Goal: Information Seeking & Learning: Learn about a topic

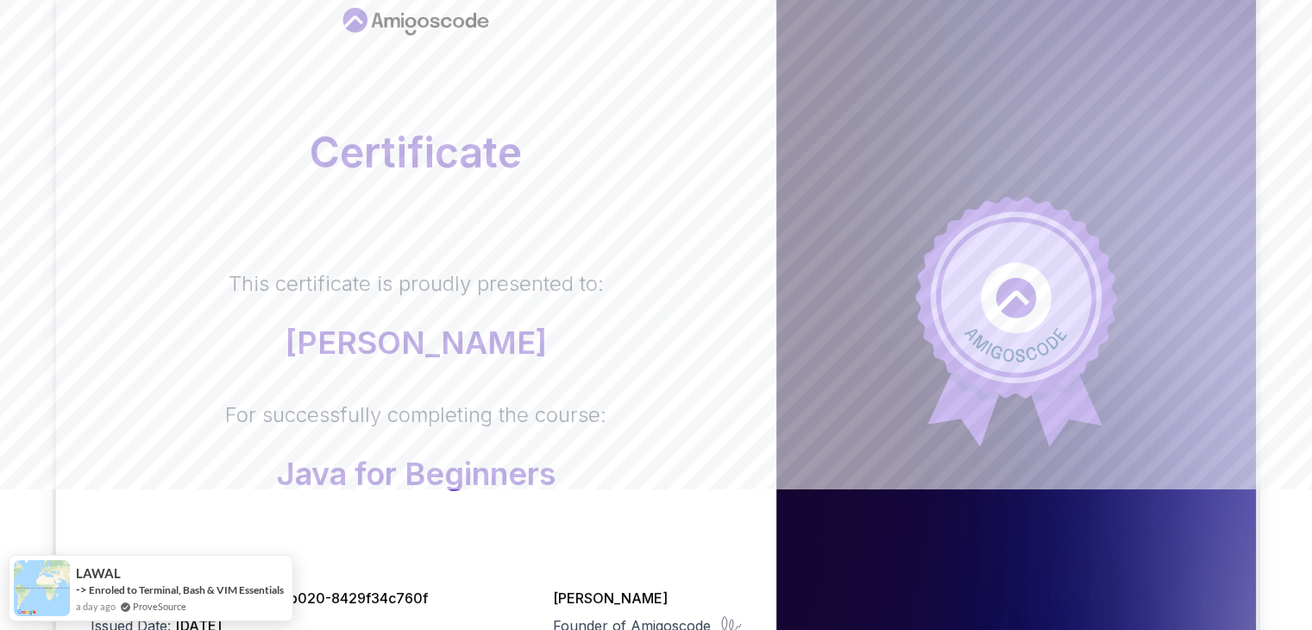
scroll to position [148, 0]
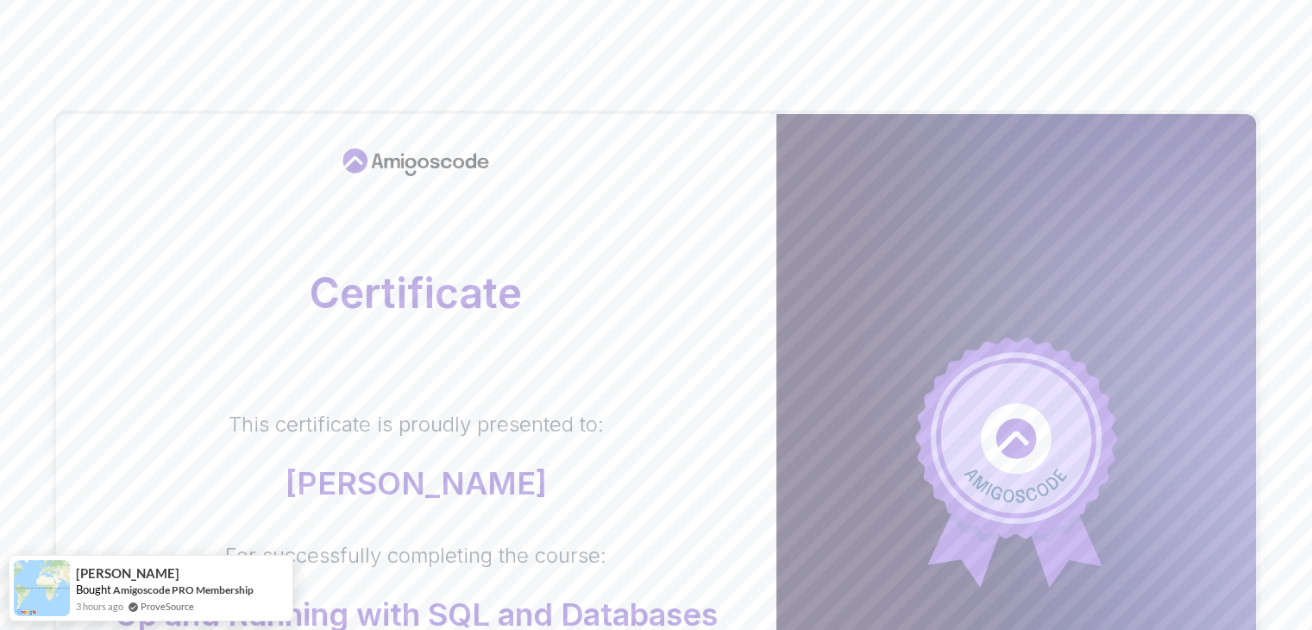
scroll to position [462, 0]
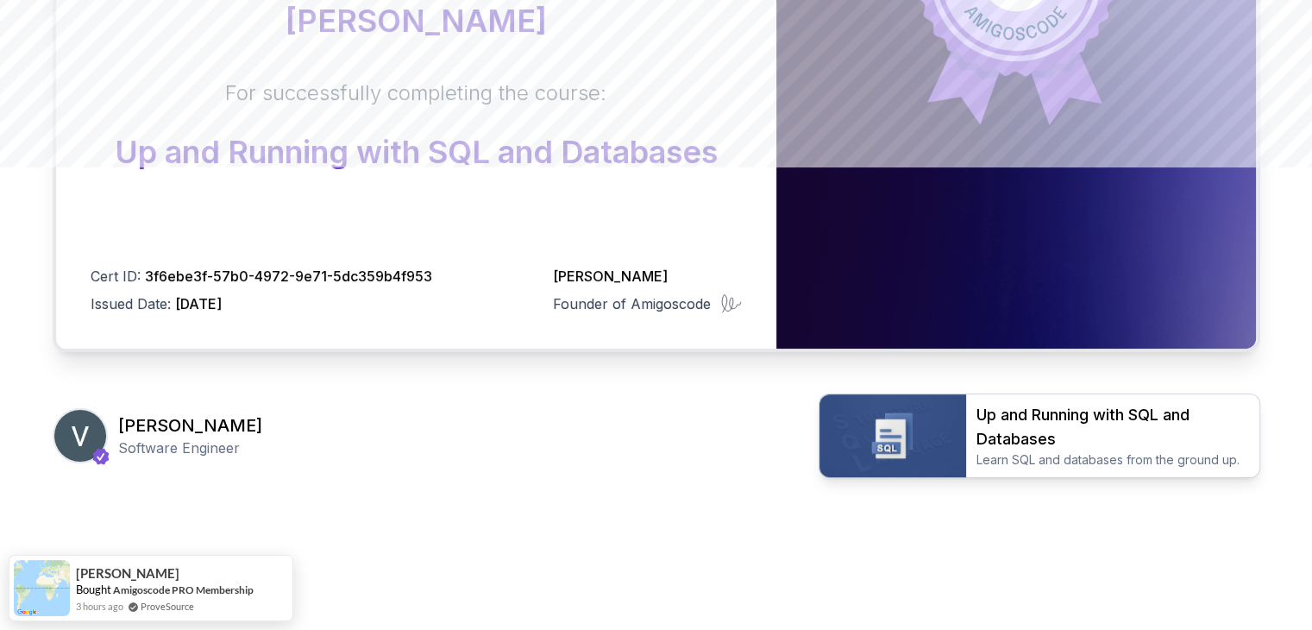
click at [963, 457] on img at bounding box center [893, 435] width 147 height 83
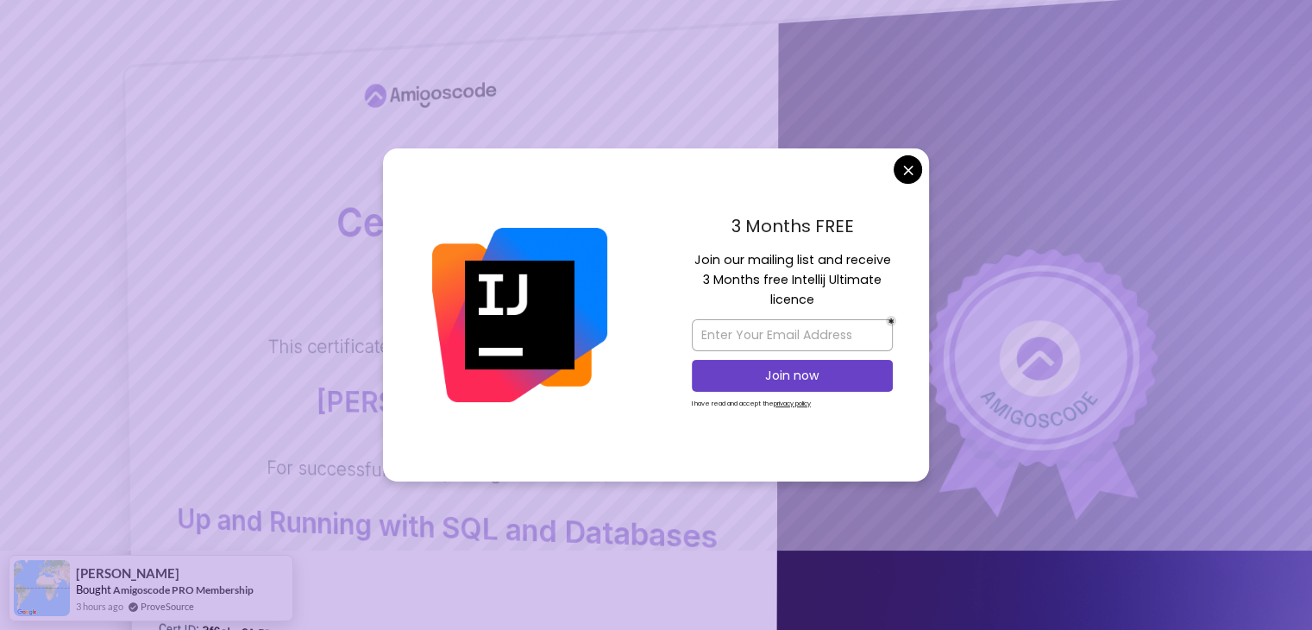
scroll to position [0, 0]
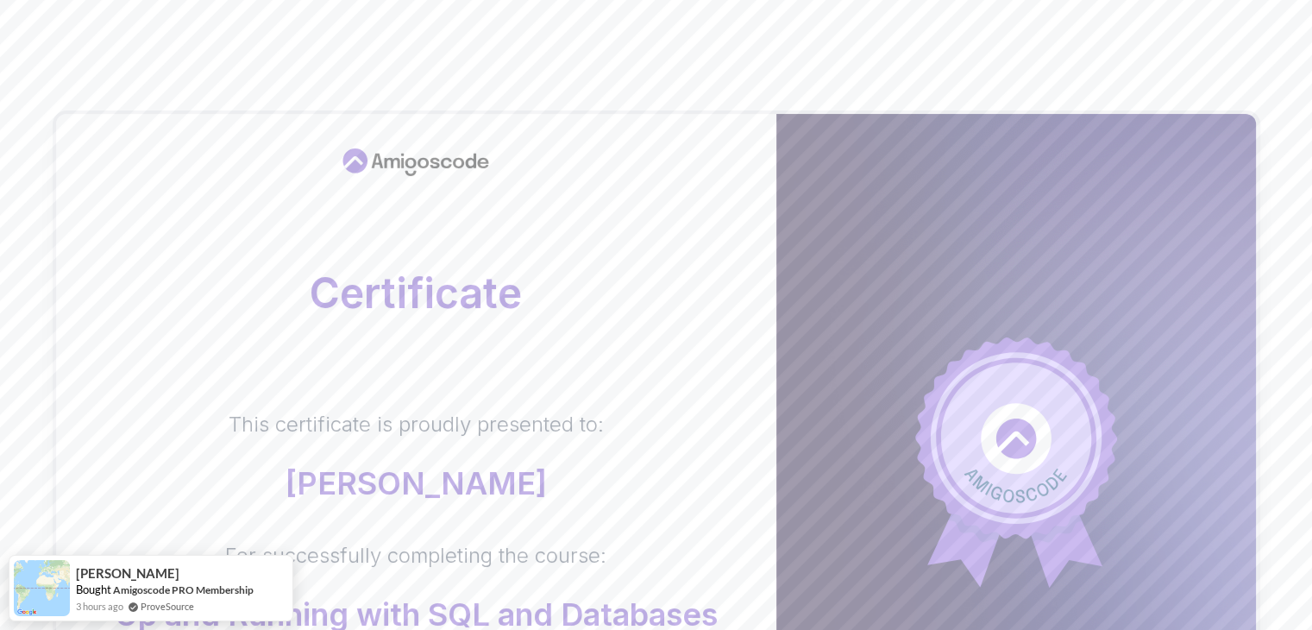
click at [910, 169] on body "Certificate This certificate is proudly presented to: [PERSON_NAME] For success…" at bounding box center [656, 546] width 1312 height 1092
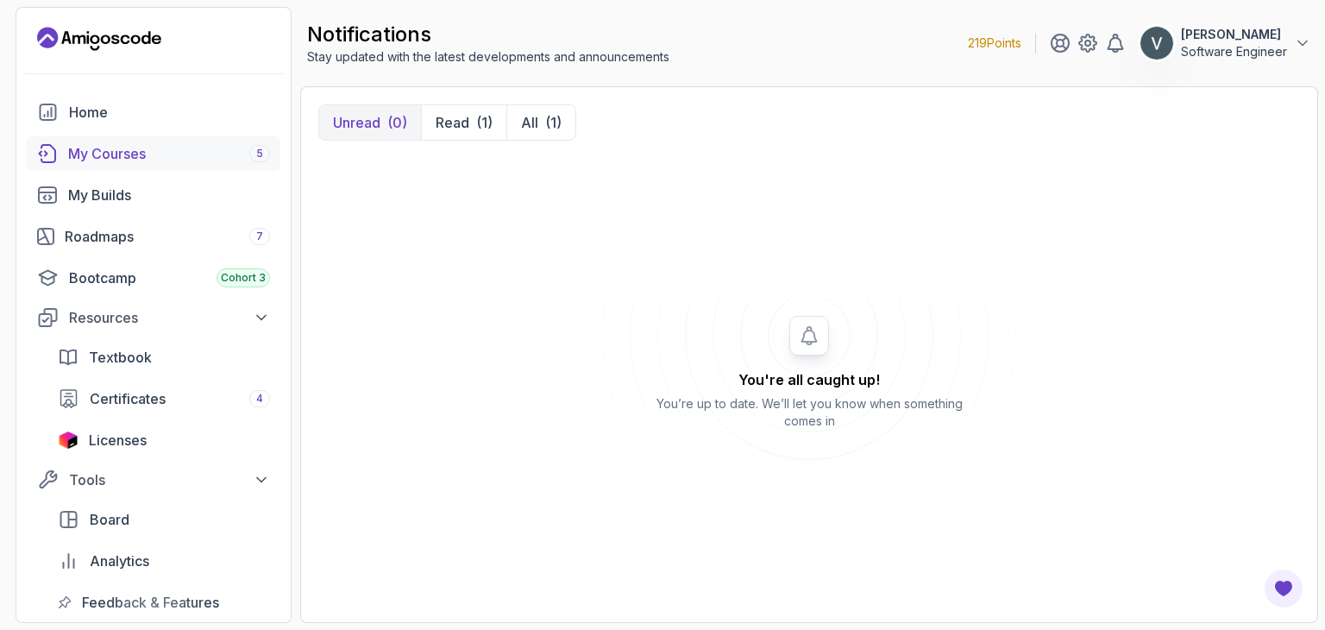
click at [221, 157] on div "My Courses 5" at bounding box center [169, 153] width 202 height 21
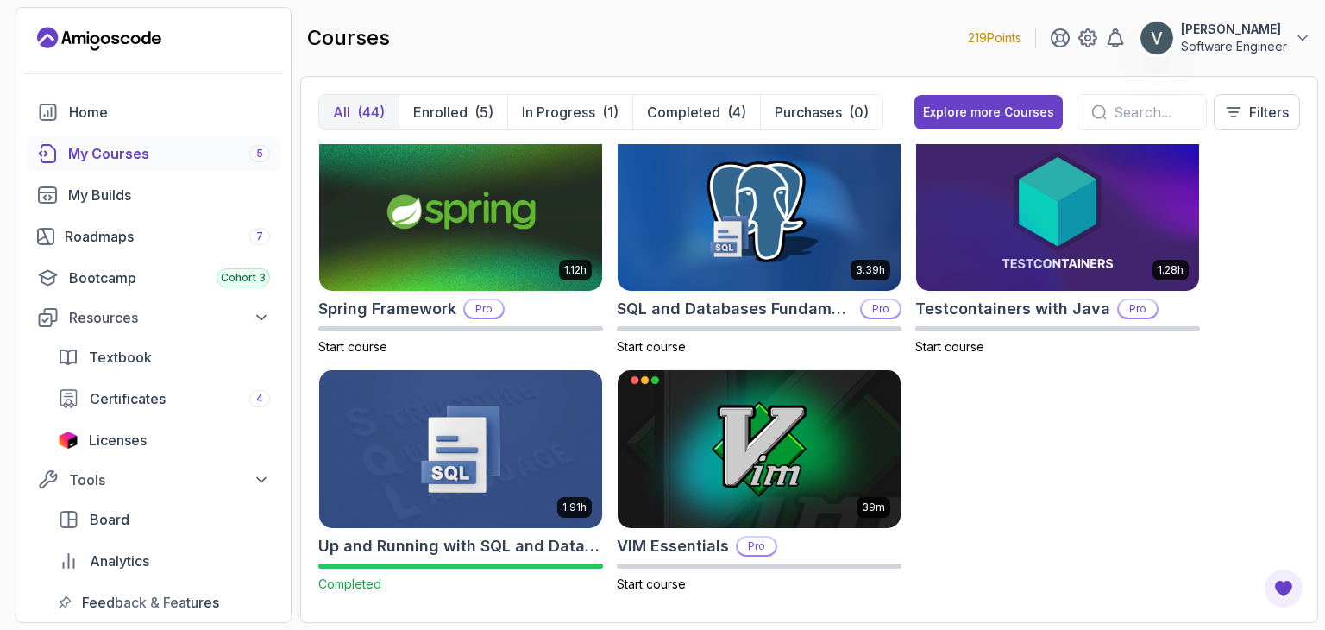
scroll to position [3101, 0]
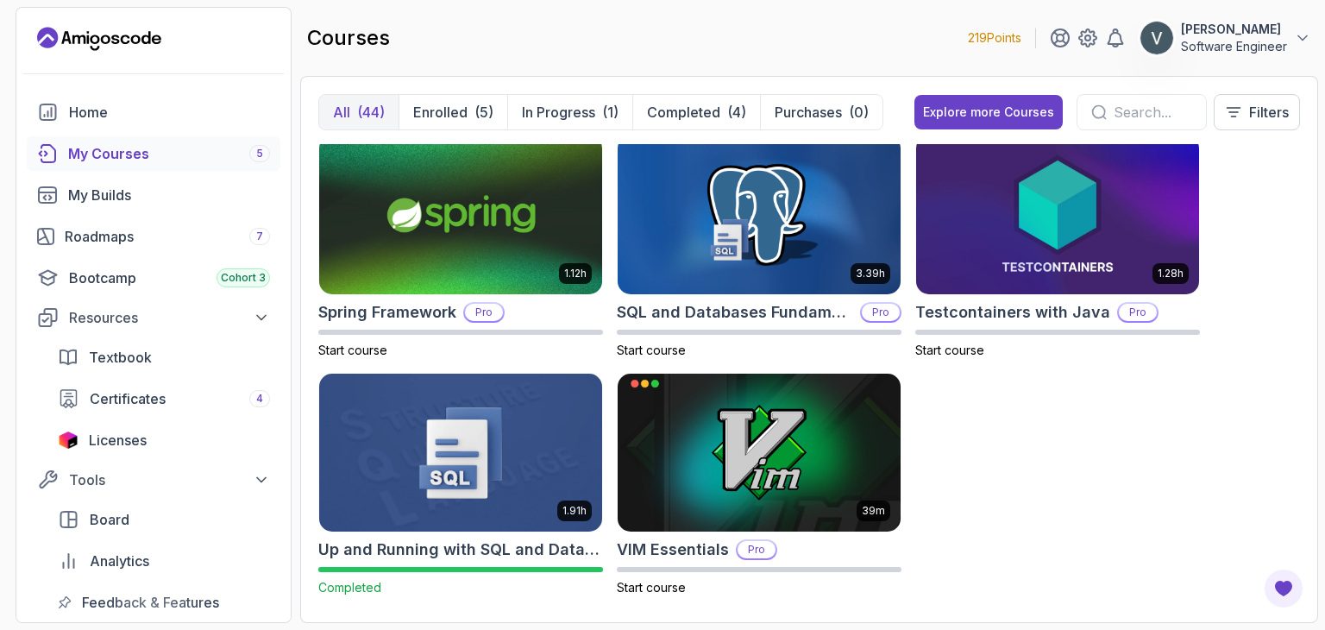
click at [515, 462] on img at bounding box center [460, 452] width 297 height 167
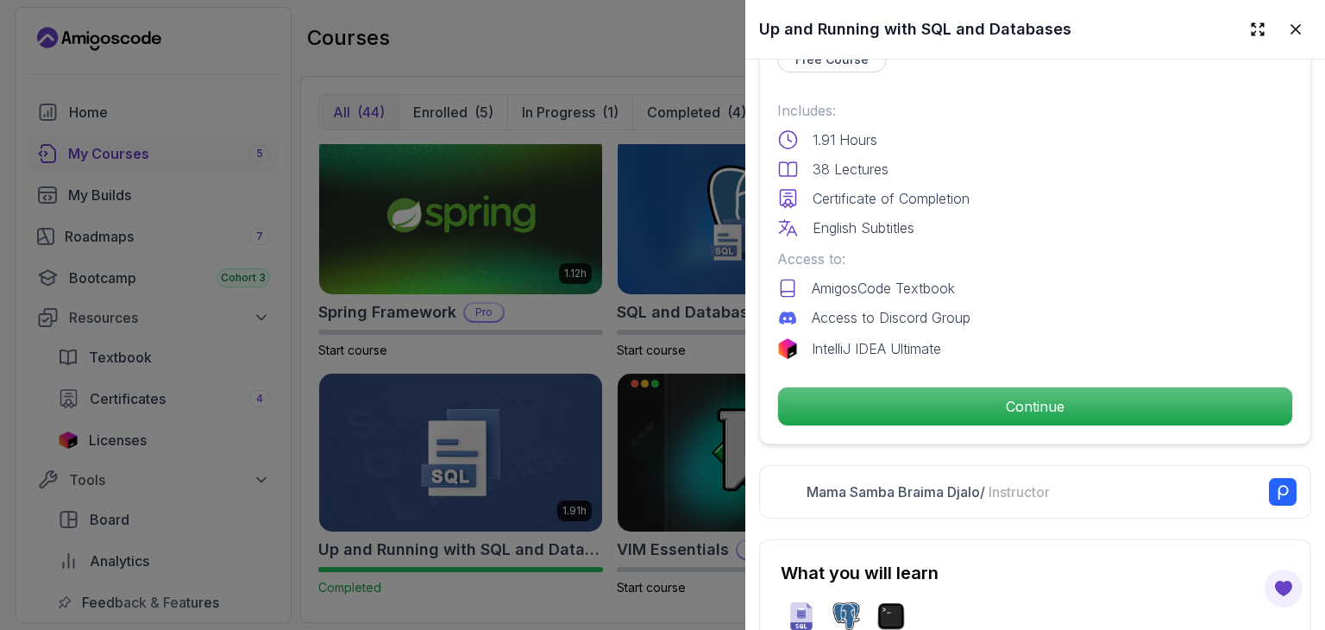
scroll to position [421, 0]
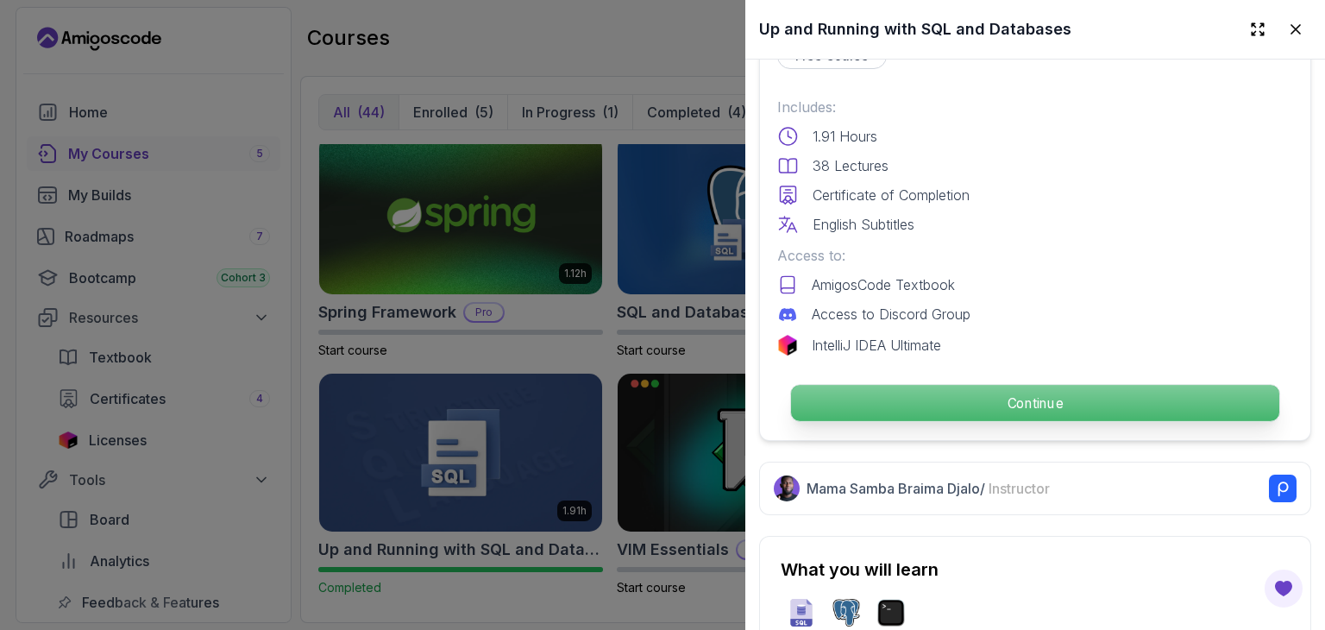
click at [980, 402] on p "Continue" at bounding box center [1035, 403] width 488 height 36
click at [986, 385] on p "Continue" at bounding box center [1035, 403] width 488 height 36
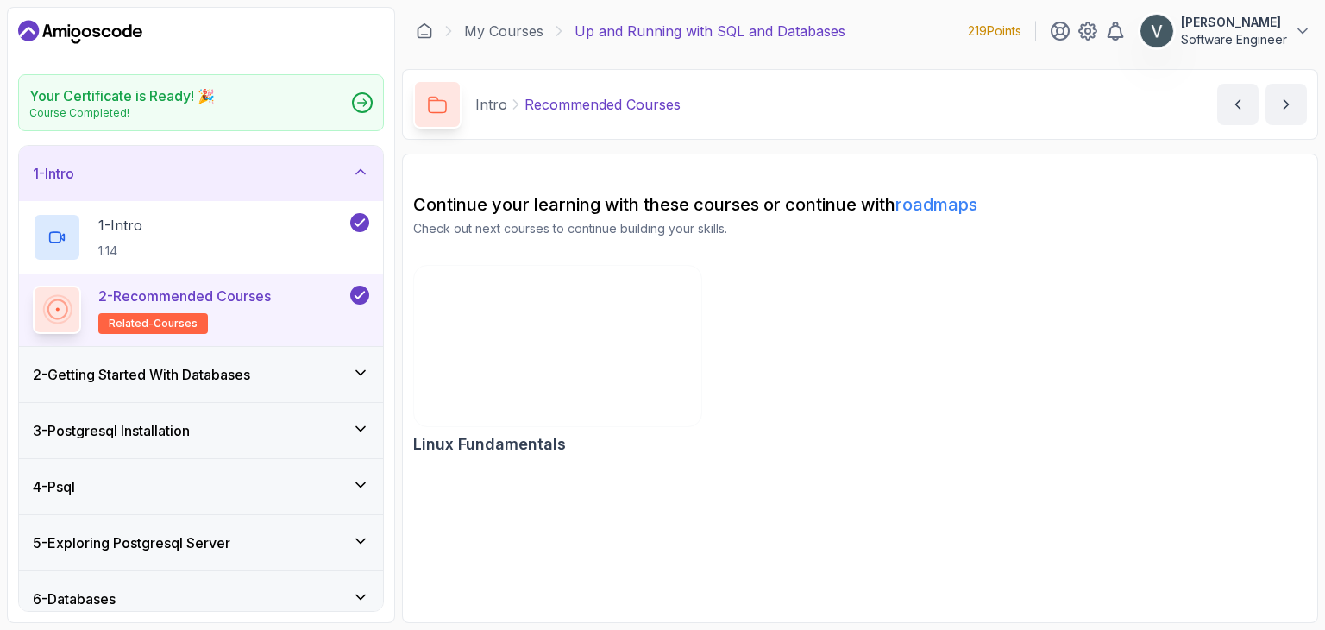
scroll to position [125, 0]
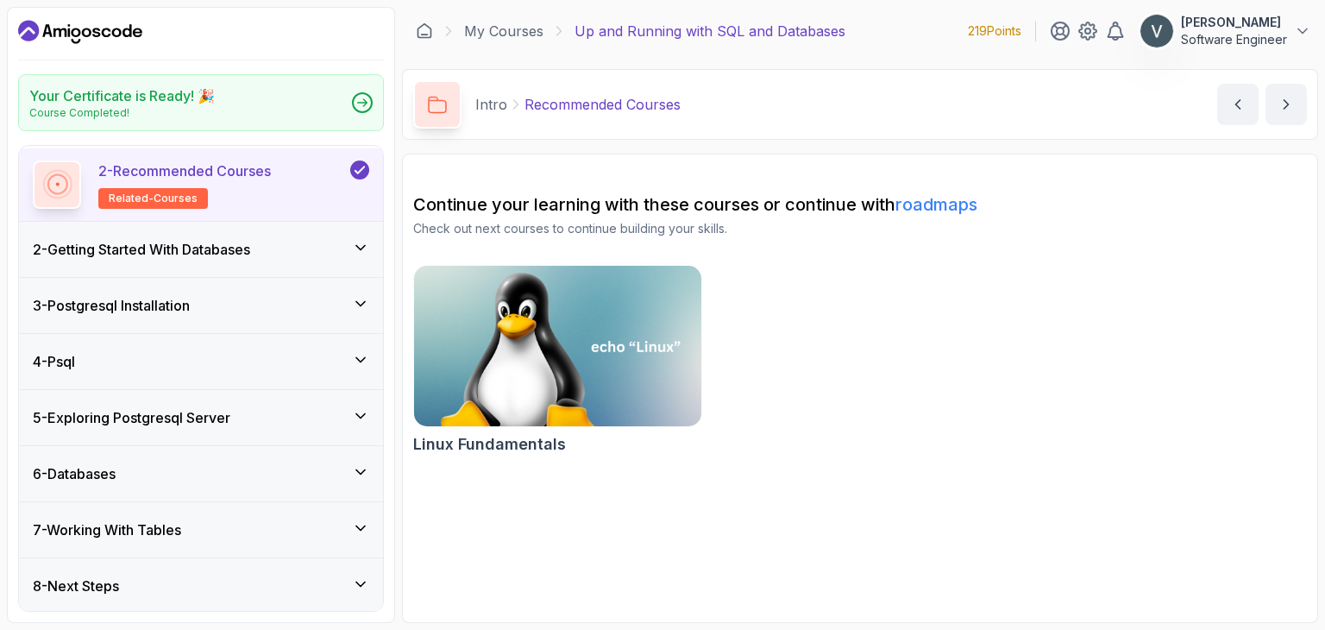
click at [357, 525] on icon at bounding box center [360, 527] width 9 height 4
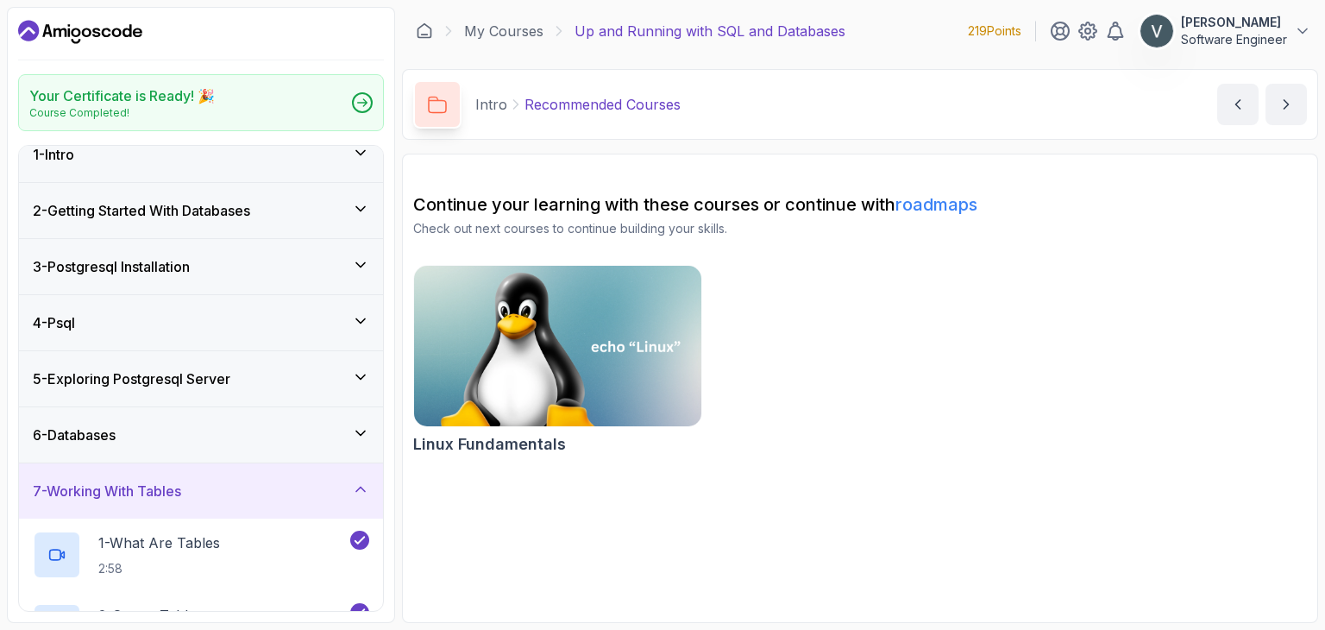
scroll to position [15, 0]
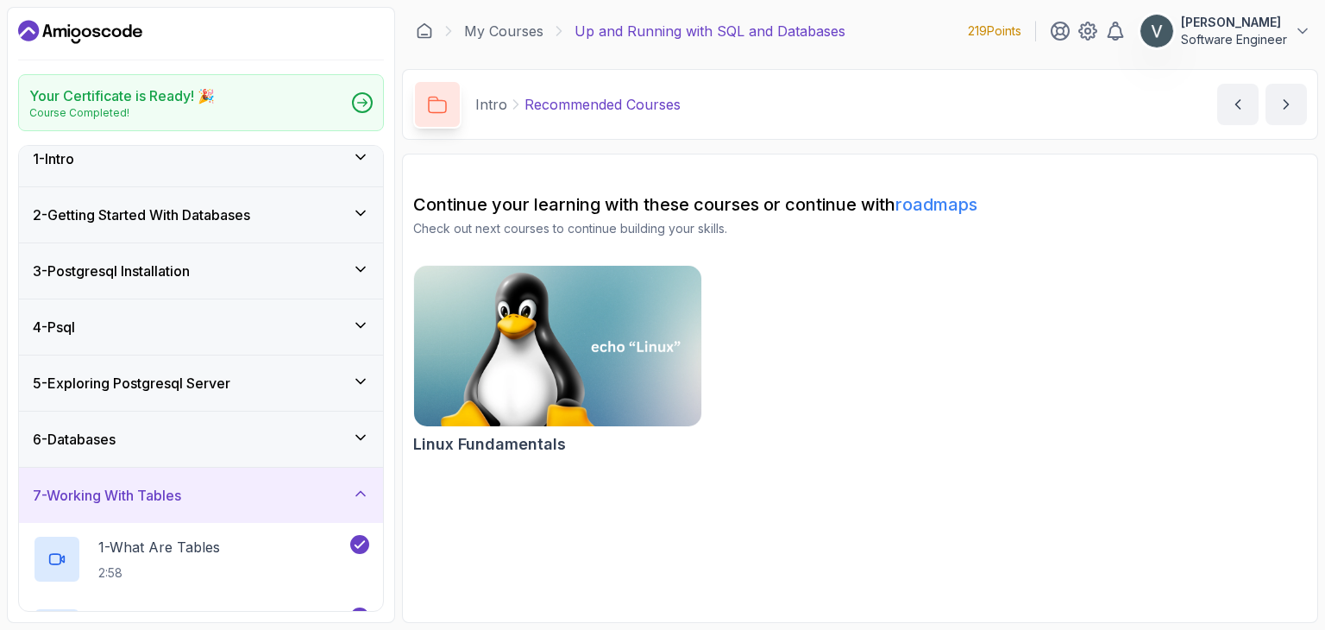
click at [369, 443] on div "6 - Databases" at bounding box center [201, 439] width 336 height 21
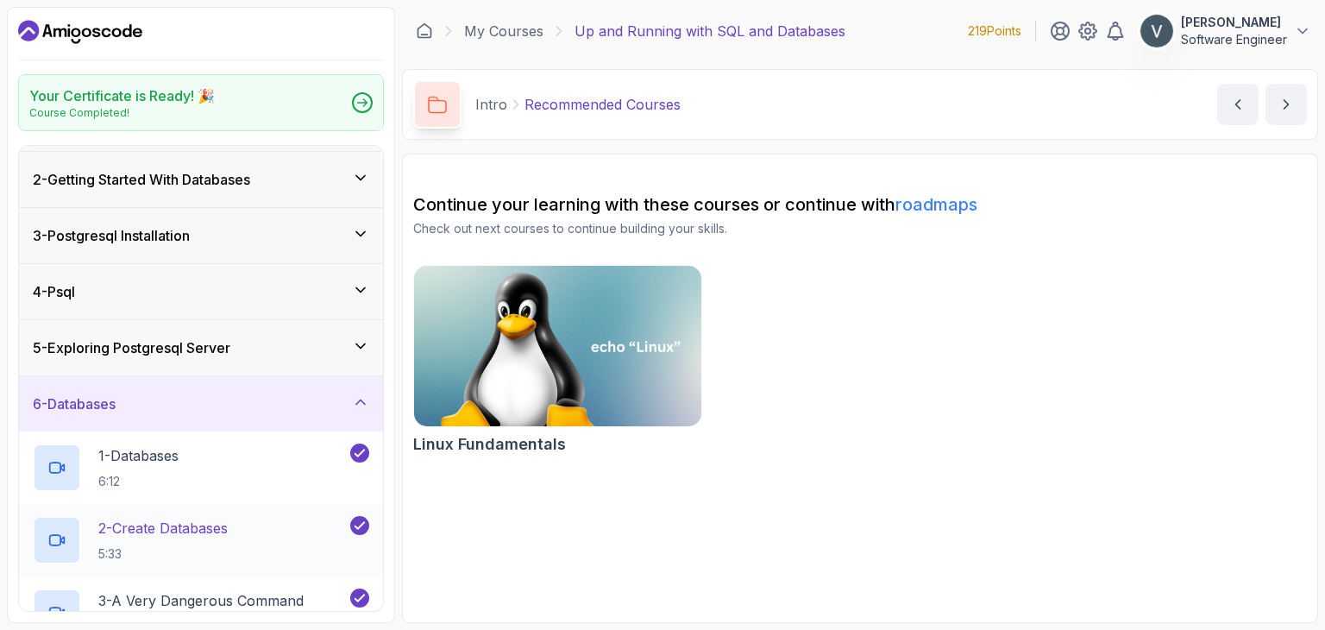
scroll to position [0, 0]
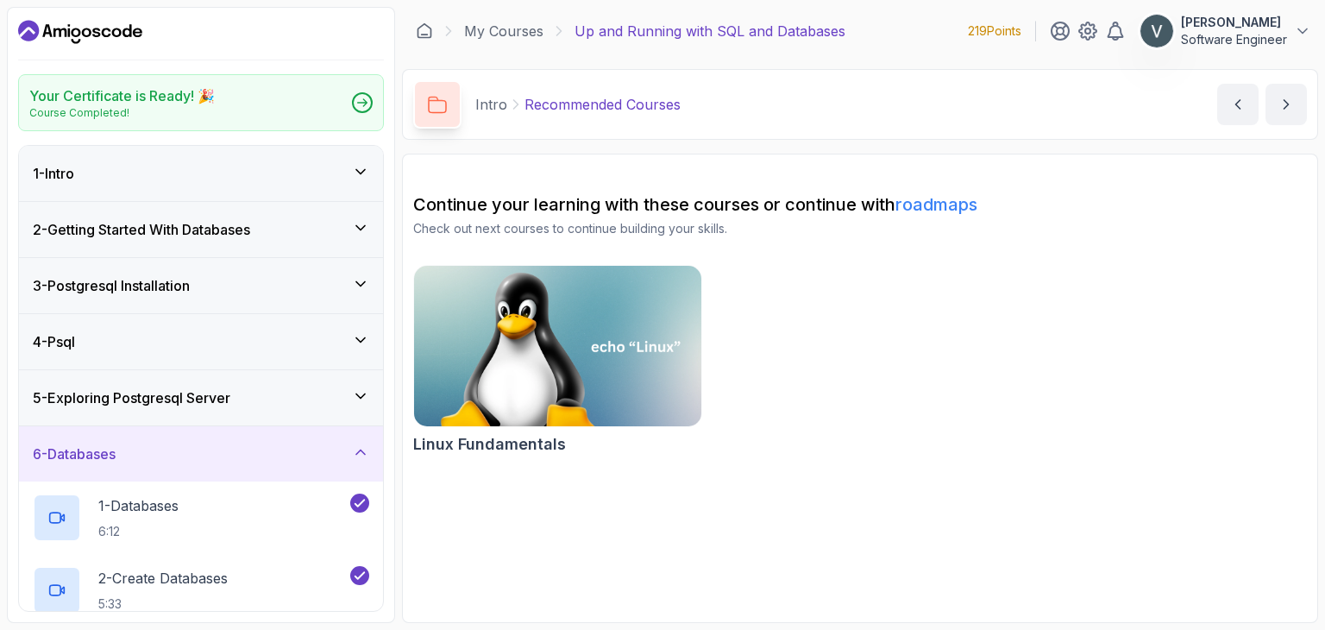
click at [380, 337] on div "4 - Psql" at bounding box center [201, 341] width 364 height 55
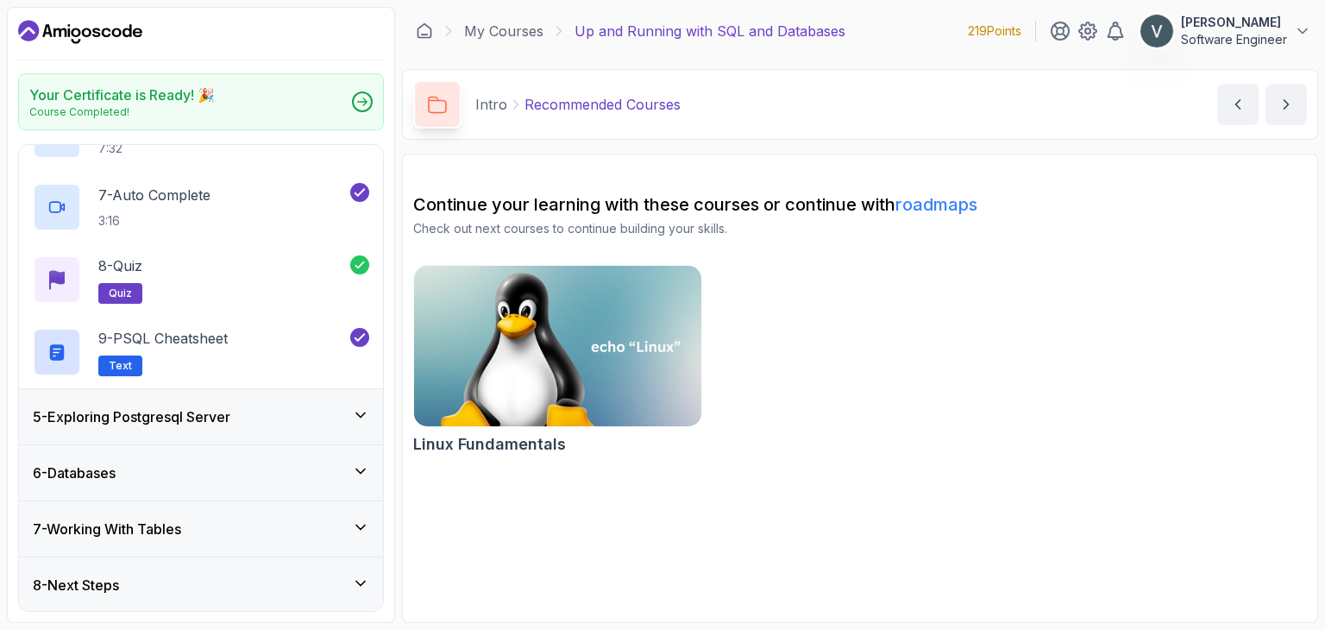
scroll to position [632, 0]
click at [103, 267] on p "8 - Quiz" at bounding box center [120, 266] width 44 height 21
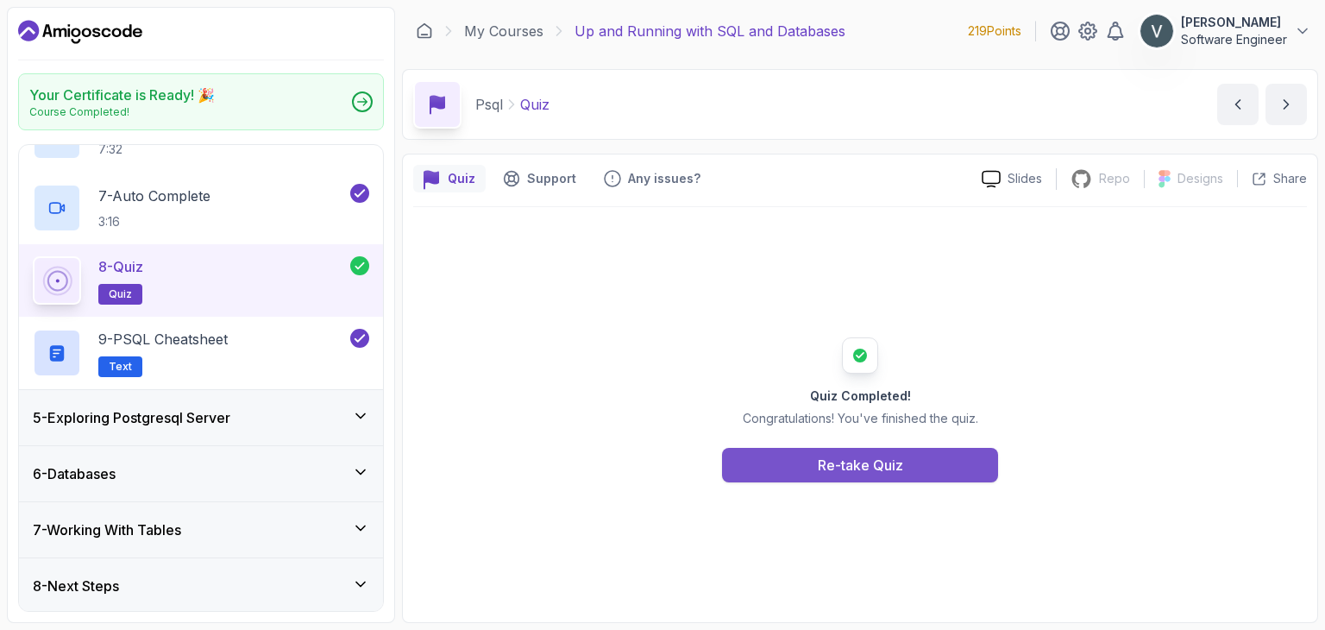
click at [865, 456] on div "Re-take Quiz" at bounding box center [860, 465] width 85 height 21
